Goal: Task Accomplishment & Management: Manage account settings

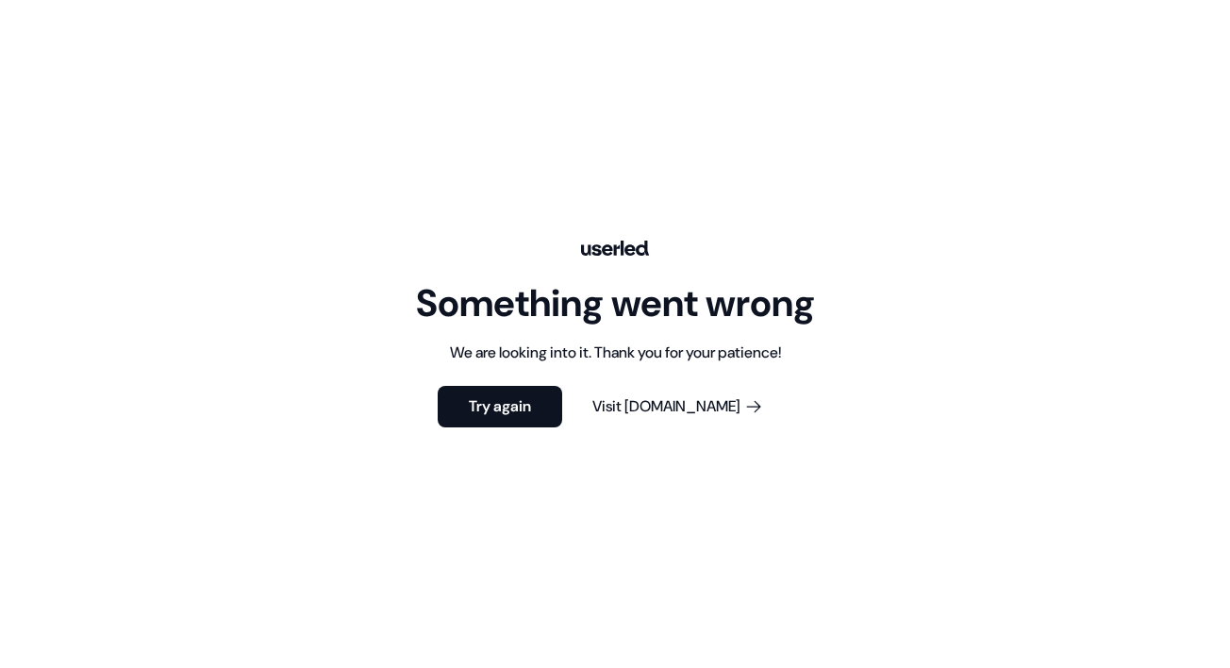
click at [129, 54] on div "Something went wrong We are looking into it. Thank you for your patience! Try a…" at bounding box center [615, 334] width 1230 height 668
click at [516, 409] on button "Try again" at bounding box center [500, 407] width 125 height 42
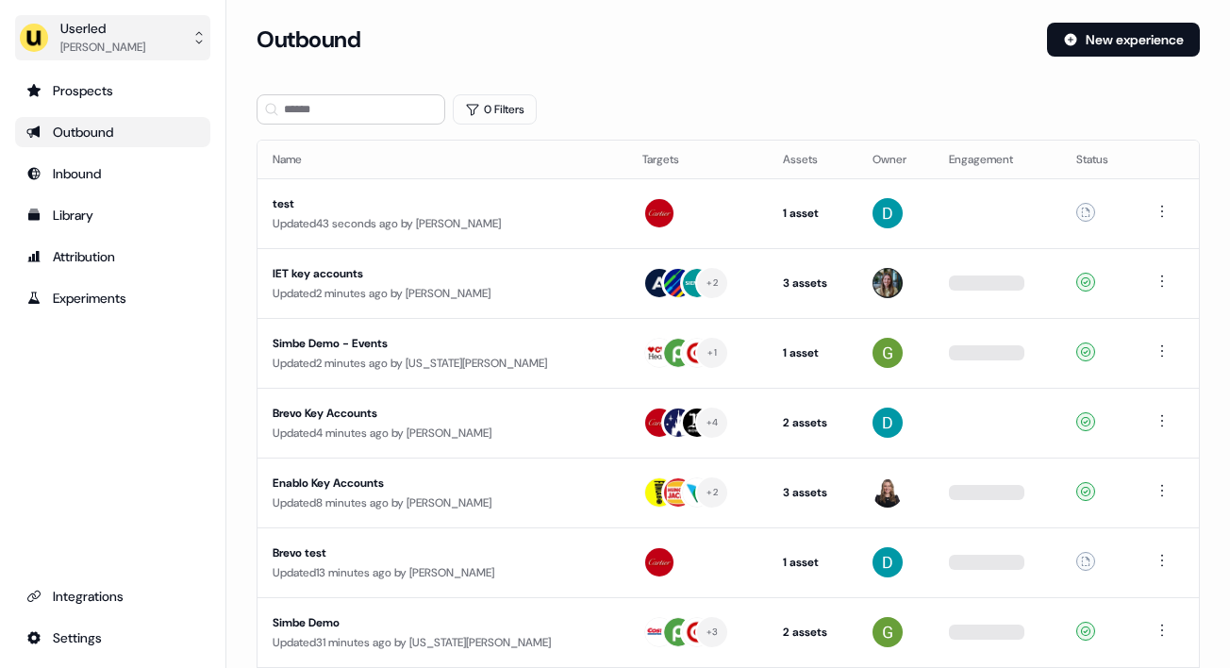
click at [140, 40] on div "[PERSON_NAME]" at bounding box center [102, 47] width 85 height 19
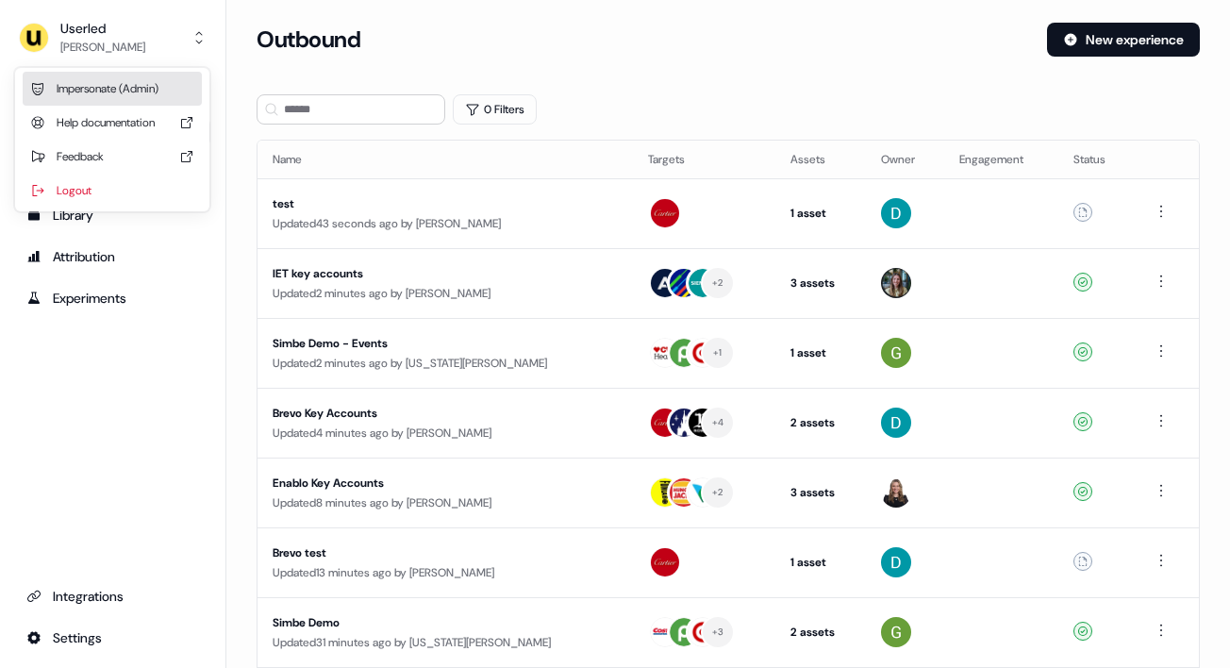
click at [125, 87] on div "Impersonate (Admin)" at bounding box center [112, 89] width 179 height 34
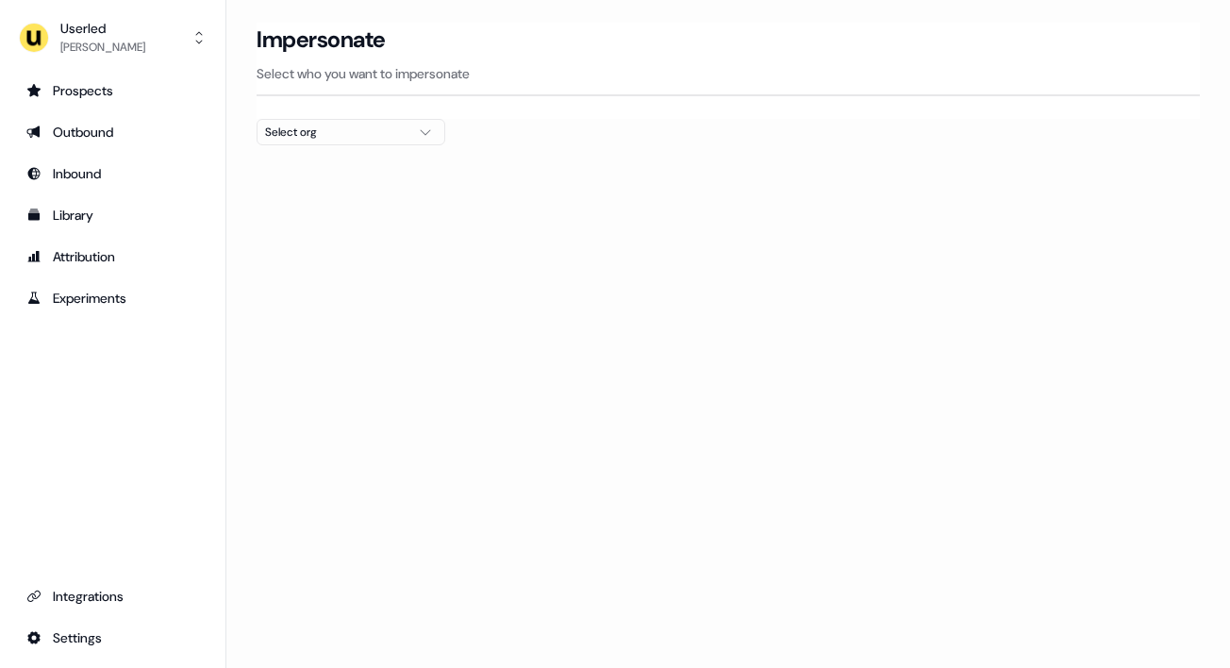
click at [315, 132] on div "Select org" at bounding box center [335, 132] width 141 height 19
type input "****"
click at [372, 208] on div "PartnerVista" at bounding box center [351, 200] width 187 height 30
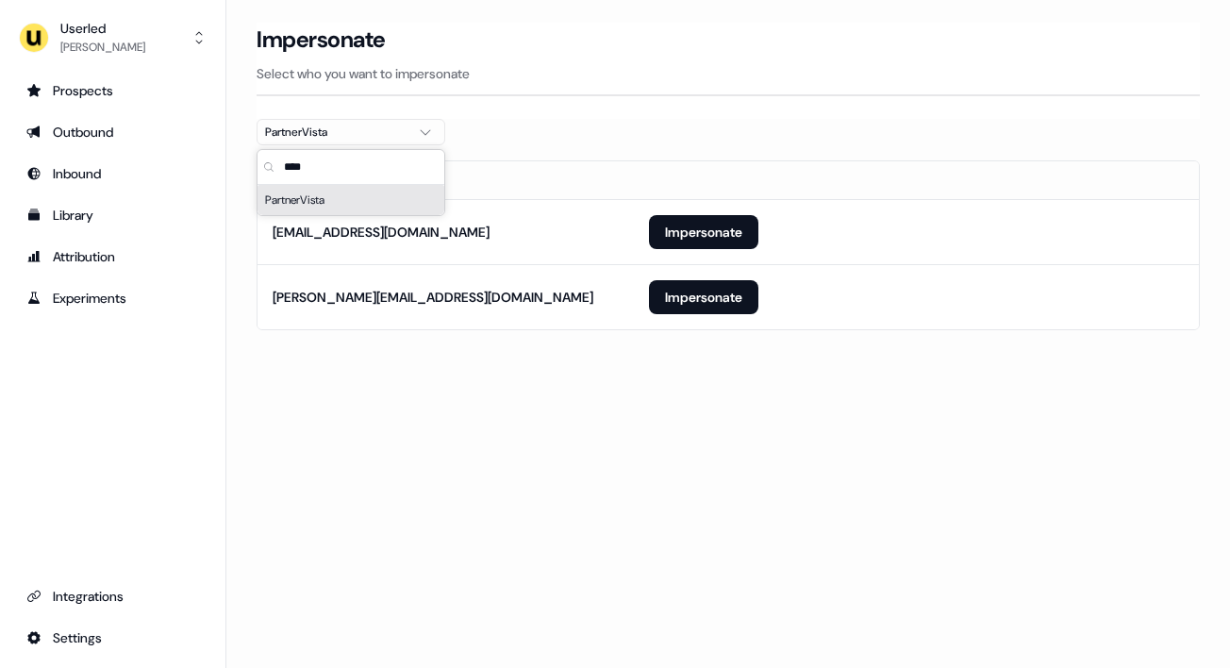
click at [563, 141] on section "Loading... Impersonate Select who you want to impersonate PartnerVista Email [E…" at bounding box center [728, 203] width 1004 height 360
click at [697, 306] on button "Impersonate" at bounding box center [703, 297] width 109 height 34
